Goal: Transaction & Acquisition: Download file/media

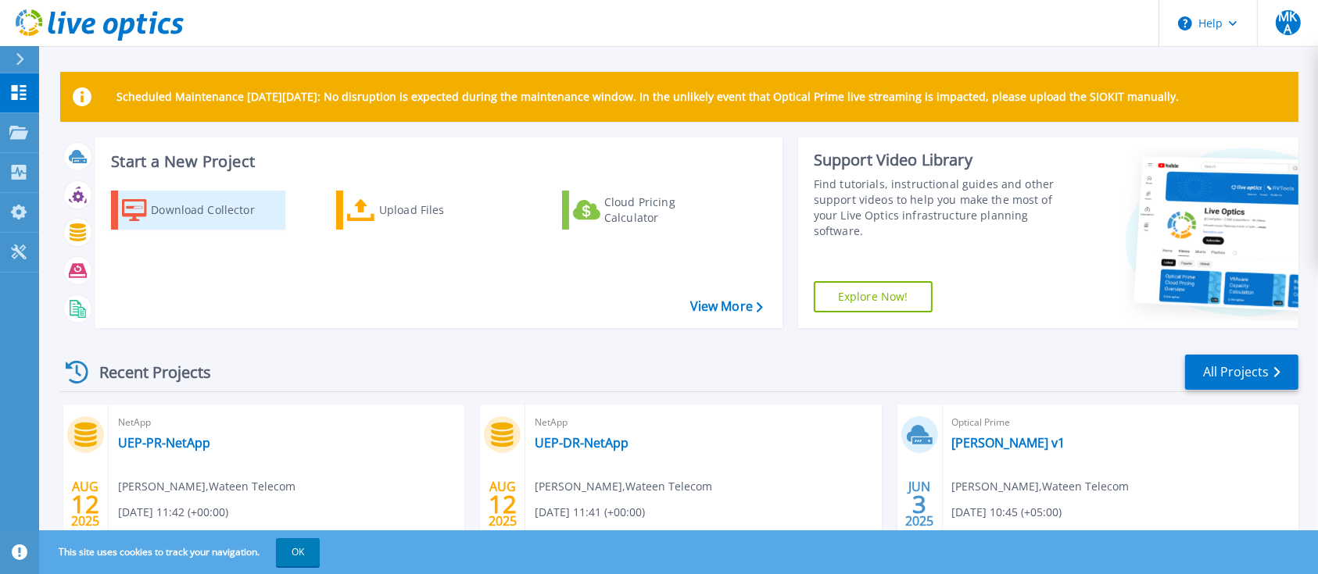
click at [231, 202] on div "Download Collector" at bounding box center [213, 210] width 125 height 31
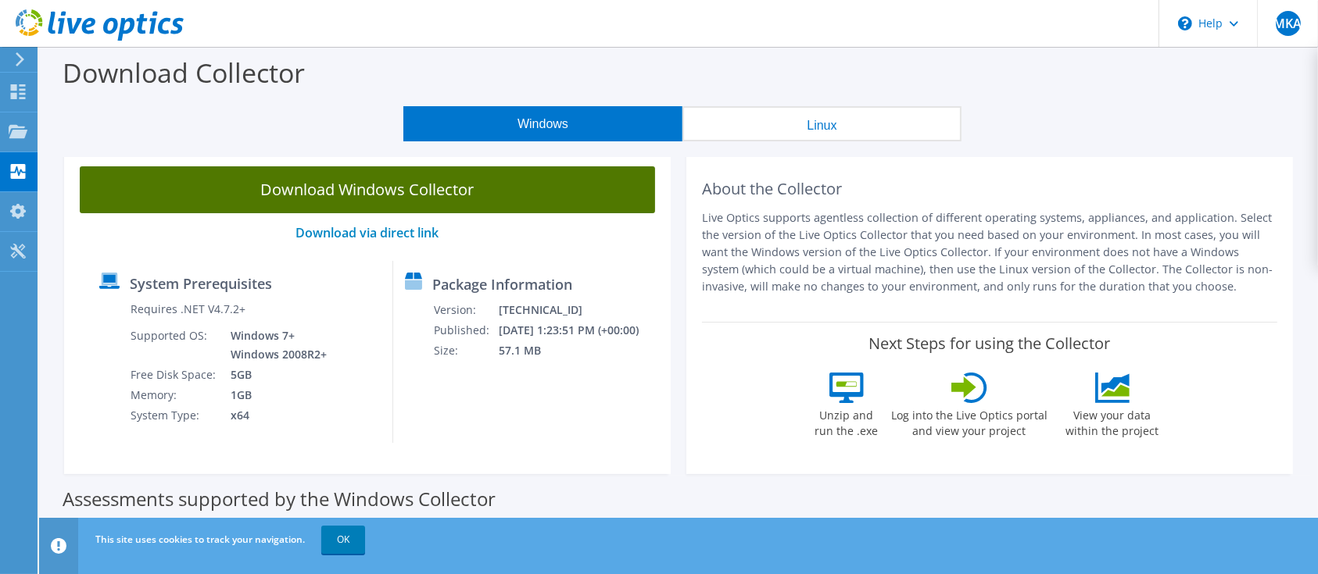
click at [417, 199] on link "Download Windows Collector" at bounding box center [367, 189] width 575 height 47
